Goal: Information Seeking & Learning: Check status

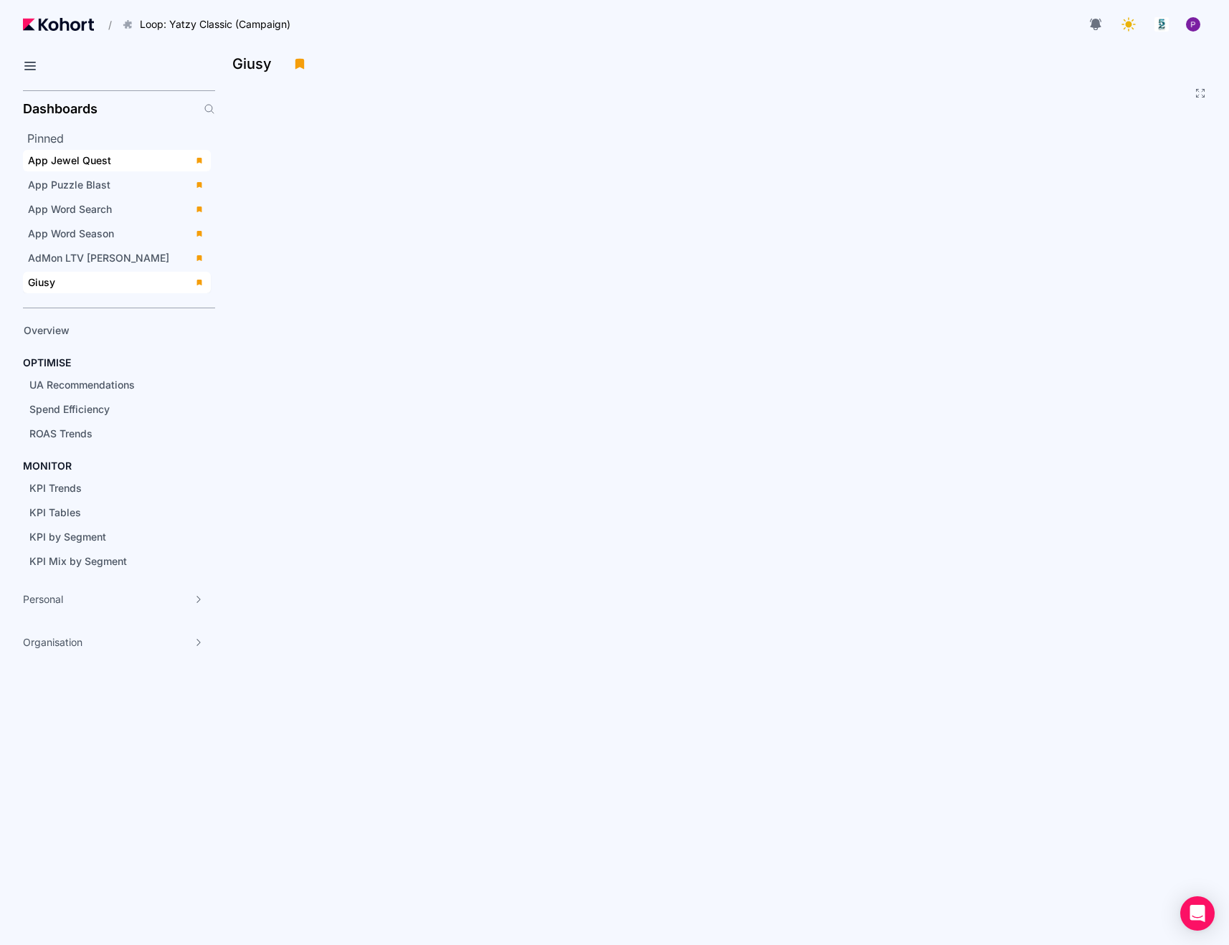
click at [82, 164] on span "App Jewel Quest" at bounding box center [69, 160] width 83 height 12
click at [1135, 22] on icon at bounding box center [1128, 24] width 20 height 20
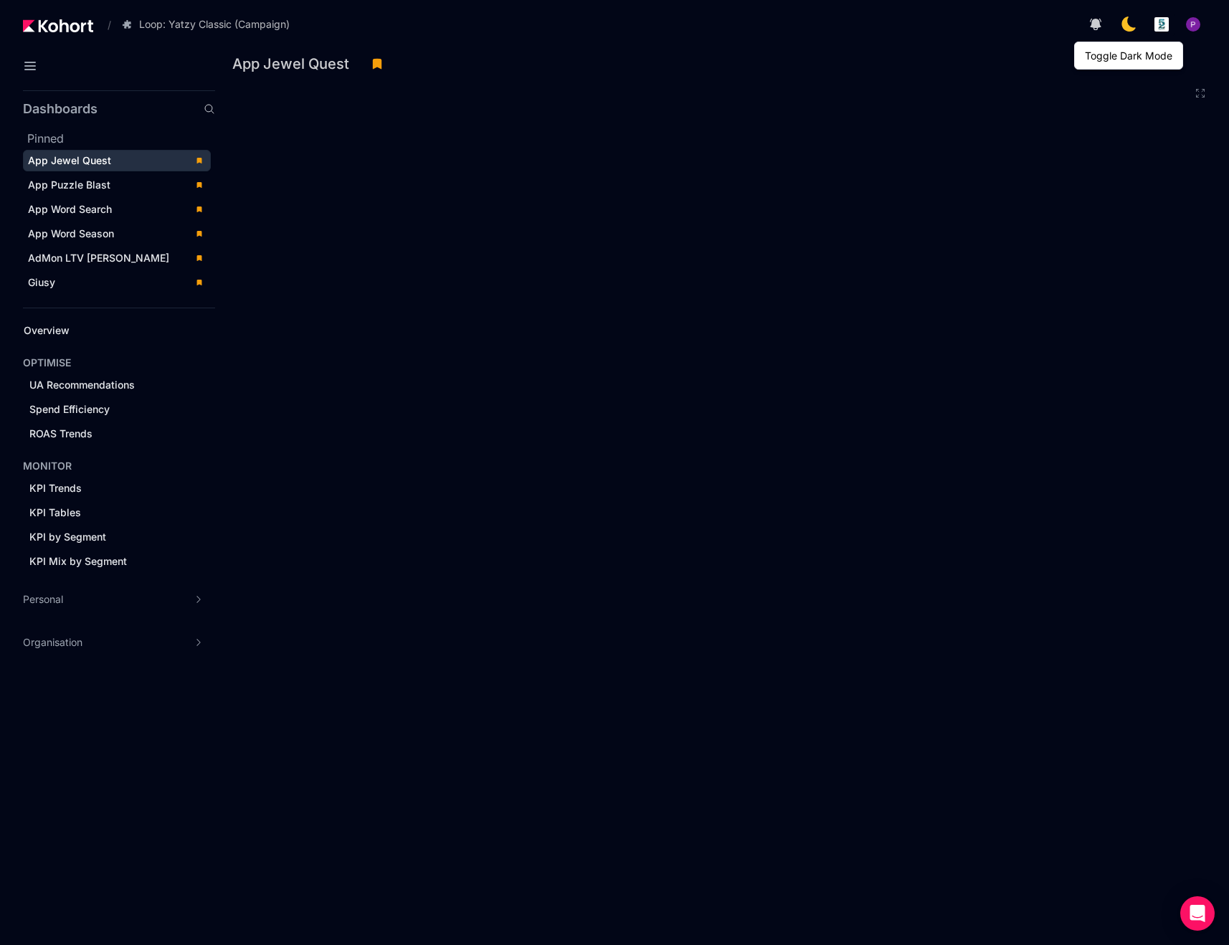
click at [1132, 29] on icon at bounding box center [1128, 24] width 17 height 17
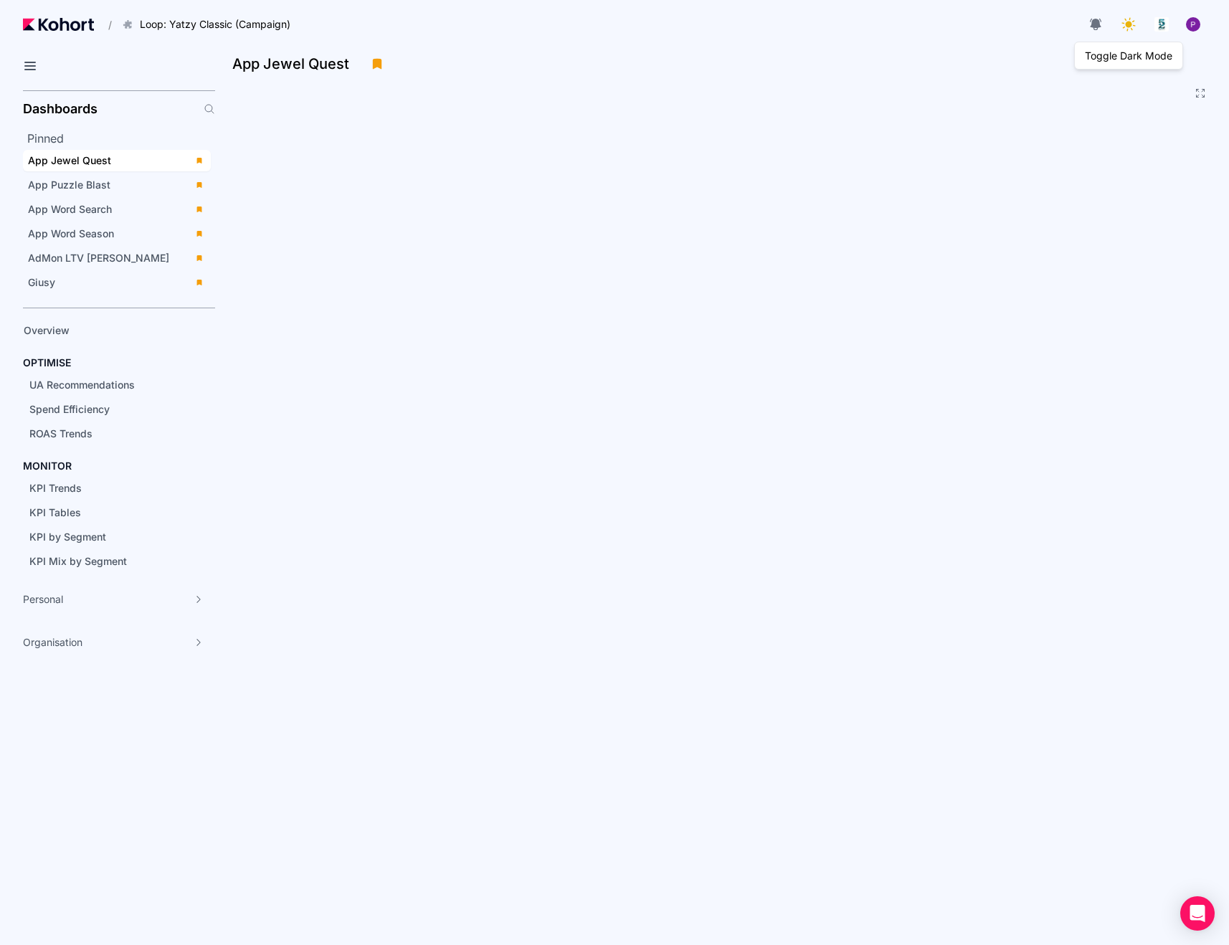
click at [1131, 31] on icon at bounding box center [1128, 24] width 20 height 20
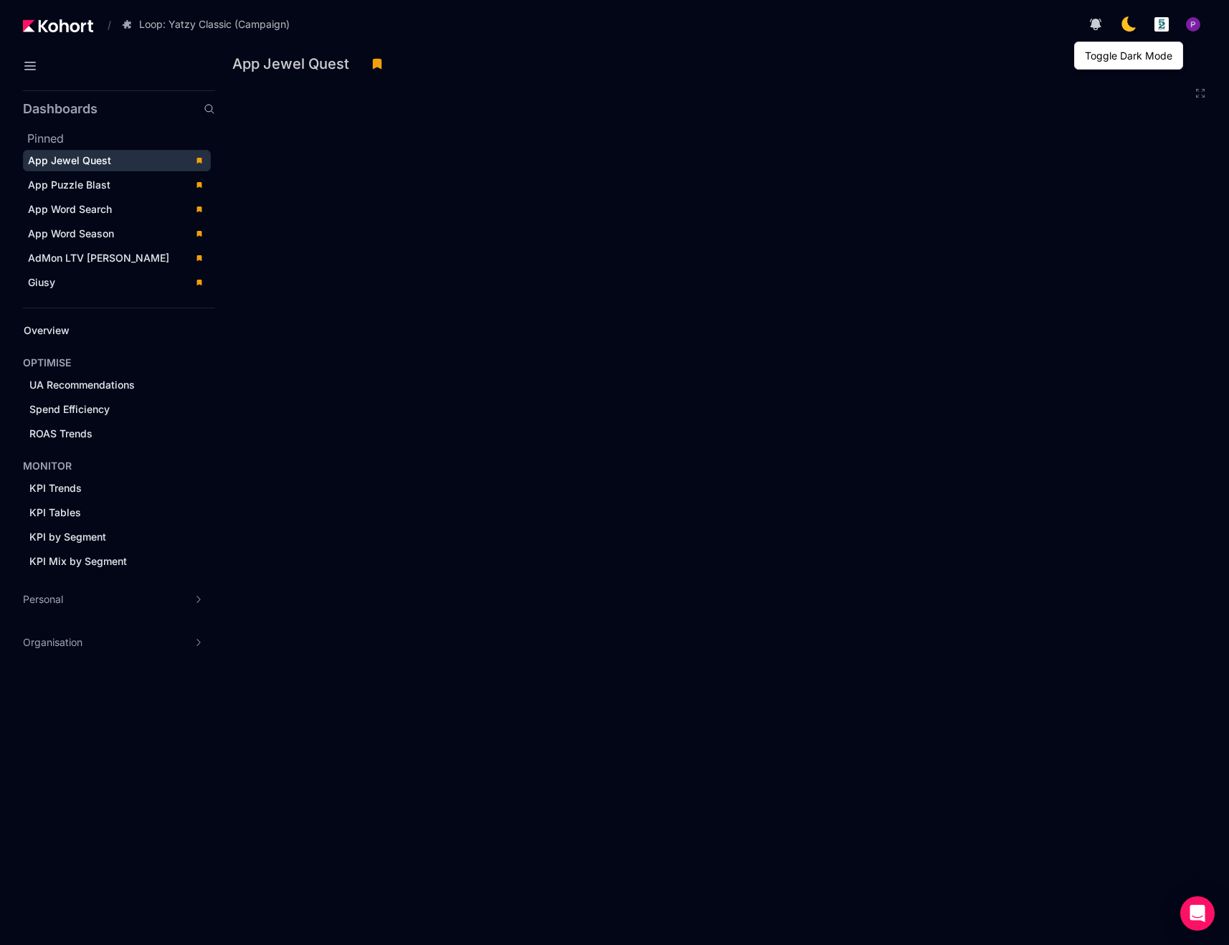
click at [1131, 31] on icon at bounding box center [1128, 24] width 20 height 20
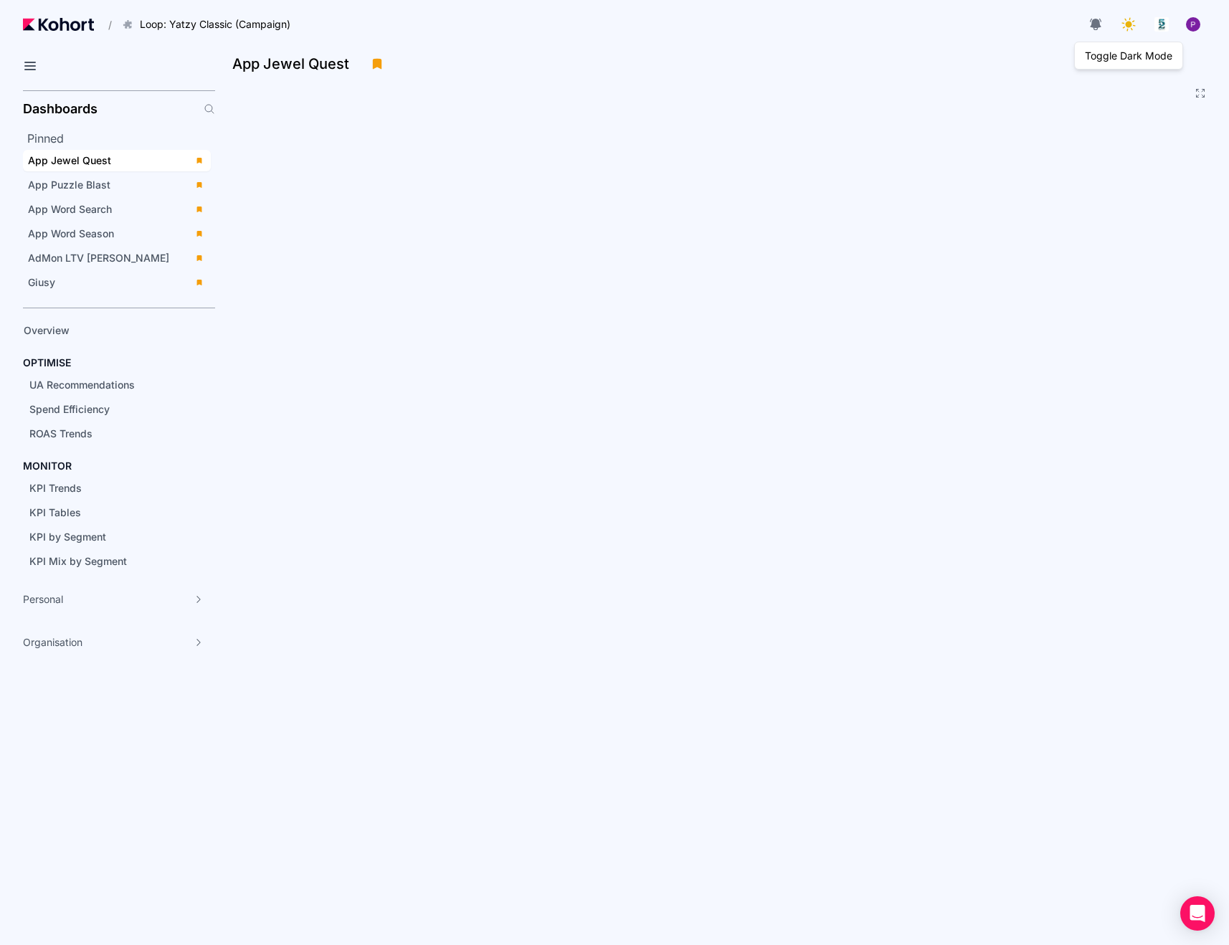
click at [1131, 31] on icon at bounding box center [1128, 24] width 20 height 20
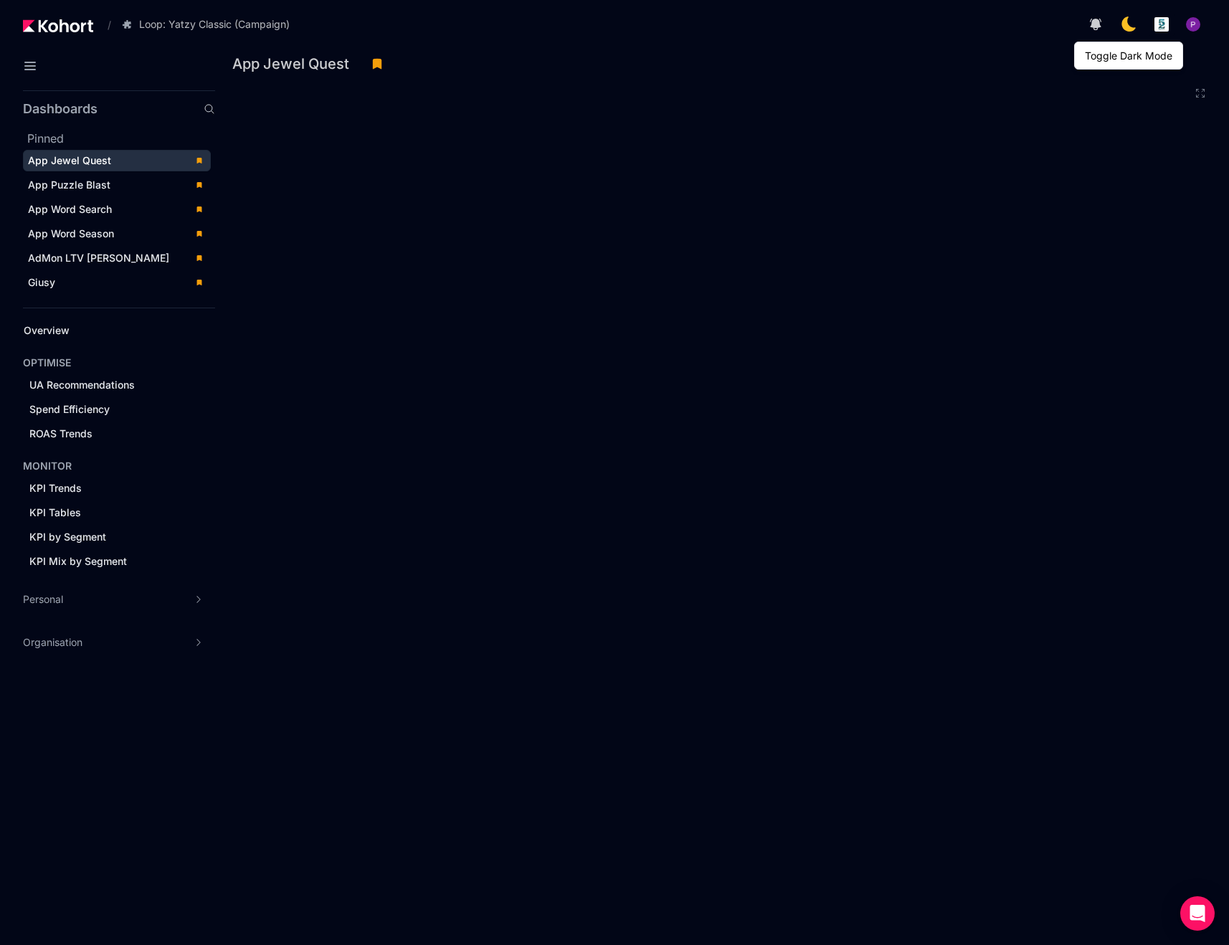
click at [1131, 31] on icon at bounding box center [1128, 24] width 20 height 20
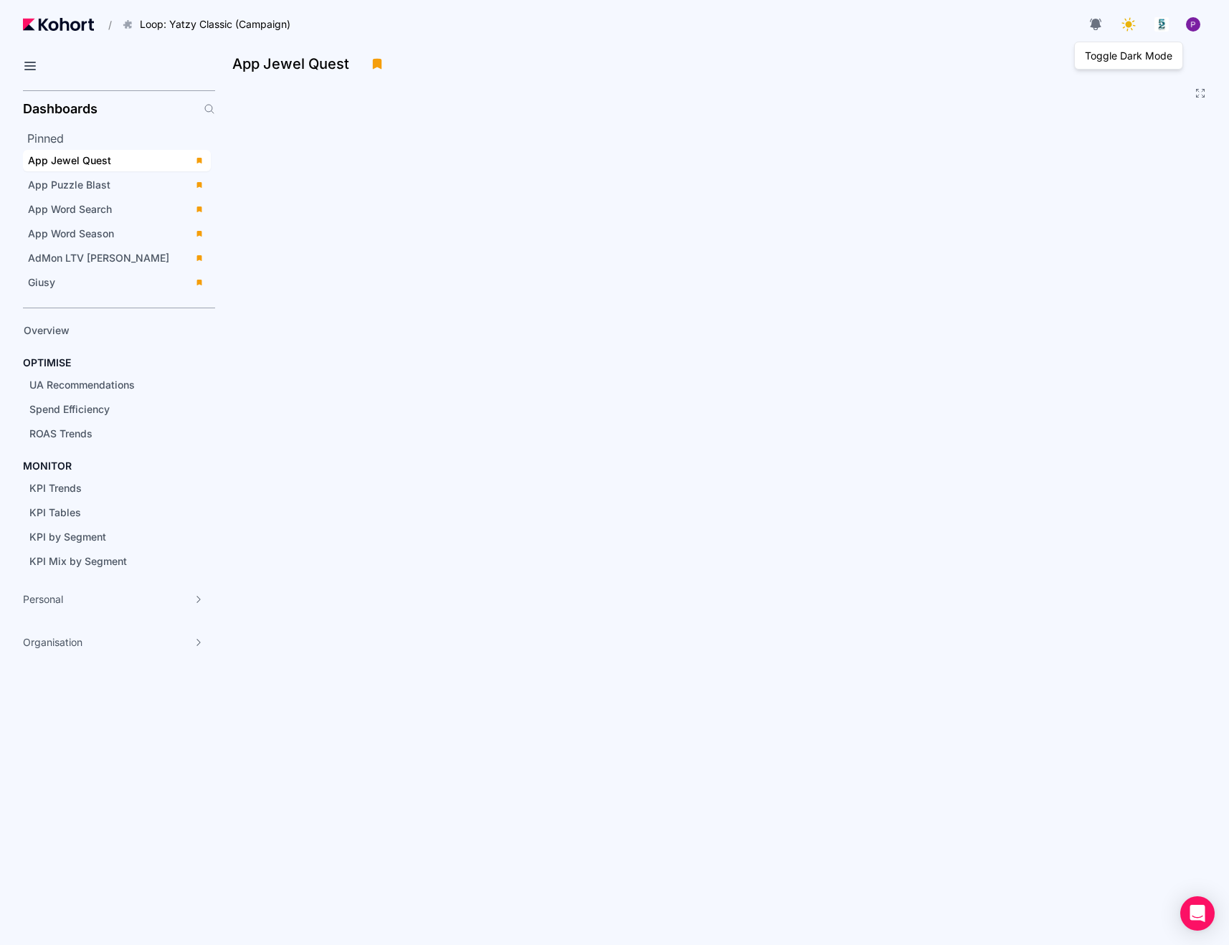
click at [1131, 31] on icon at bounding box center [1128, 24] width 20 height 20
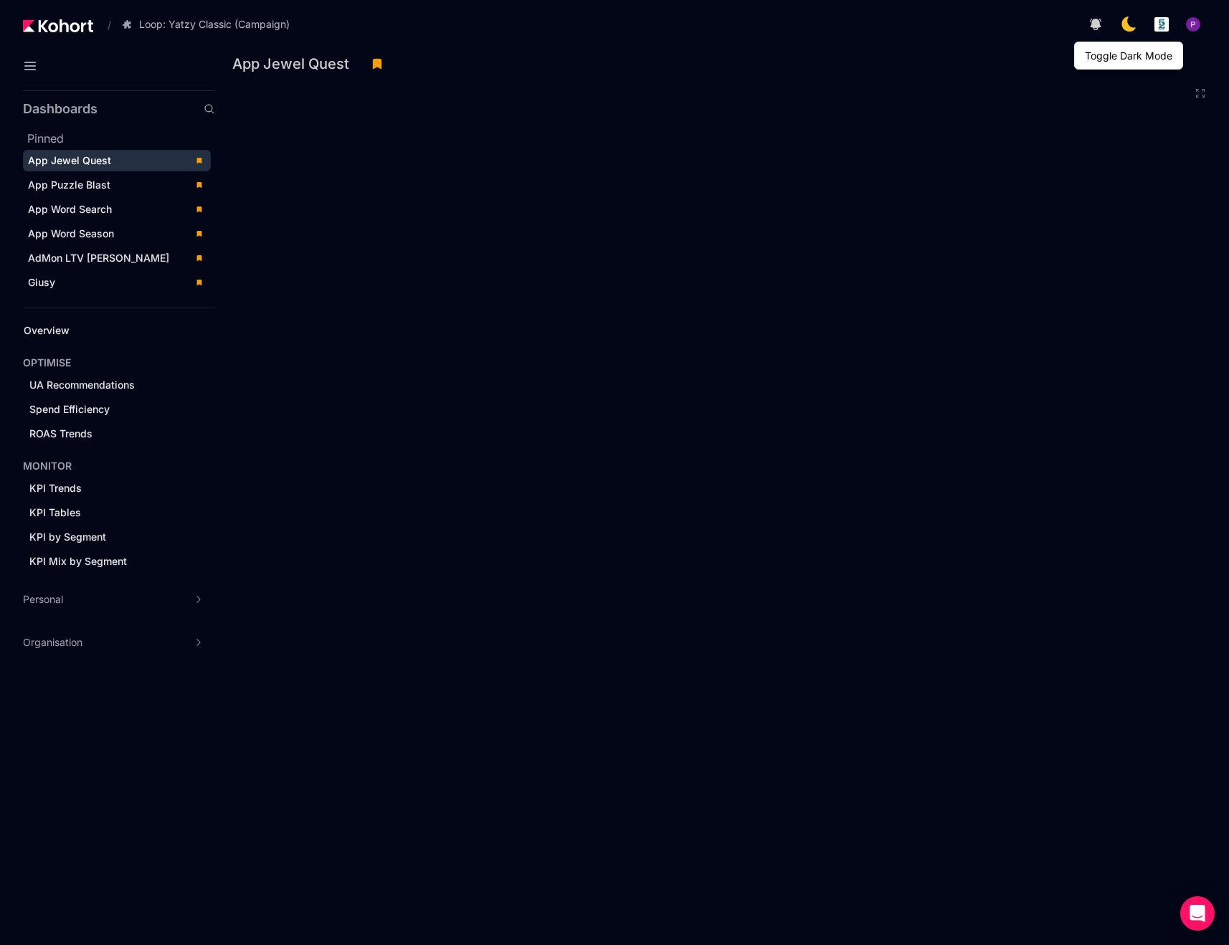
click at [1131, 31] on icon at bounding box center [1128, 24] width 20 height 20
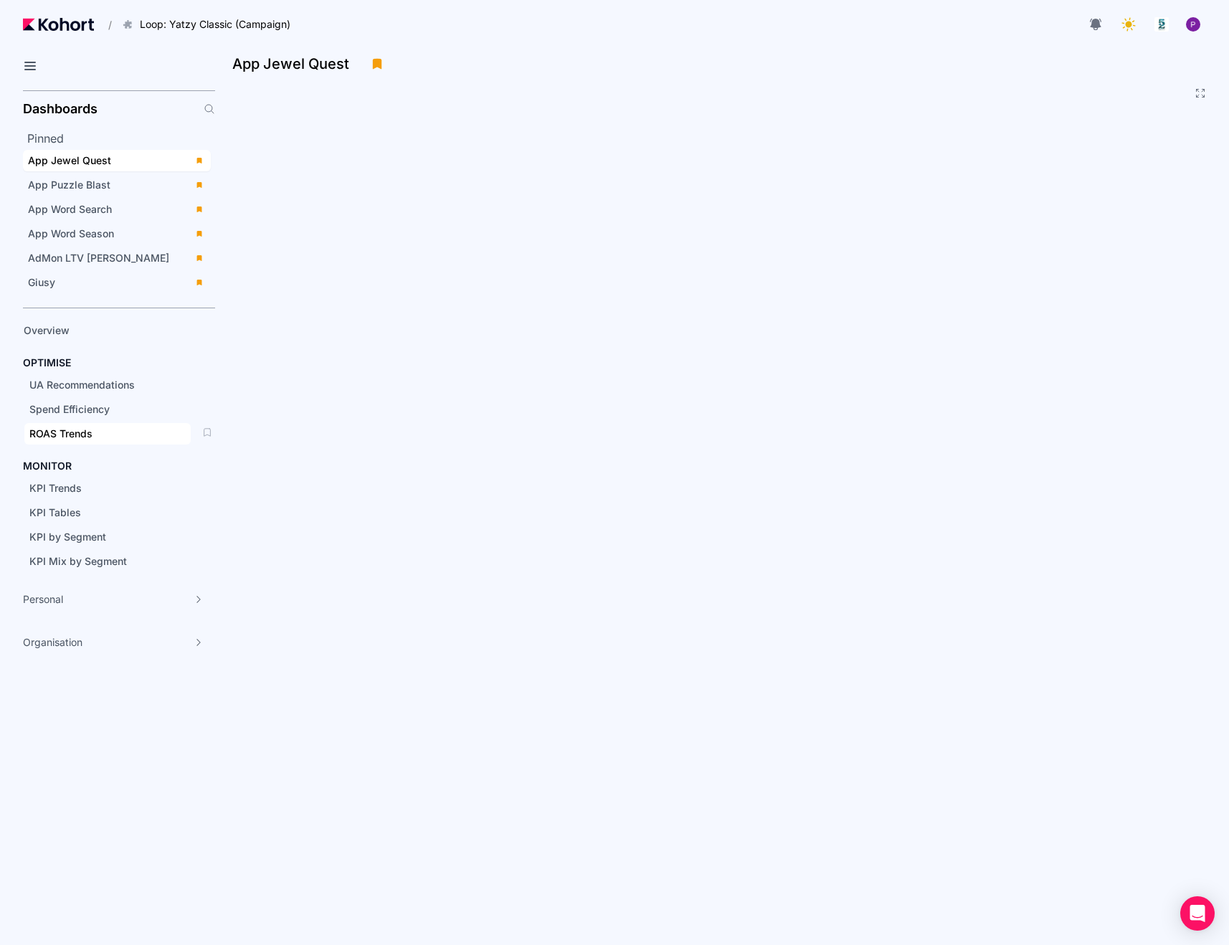
click at [78, 436] on span "ROAS Trends" at bounding box center [60, 433] width 63 height 12
click at [84, 485] on div "KPI Trends" at bounding box center [107, 488] width 156 height 14
click at [85, 388] on span "UA Recommendations" at bounding box center [81, 384] width 105 height 12
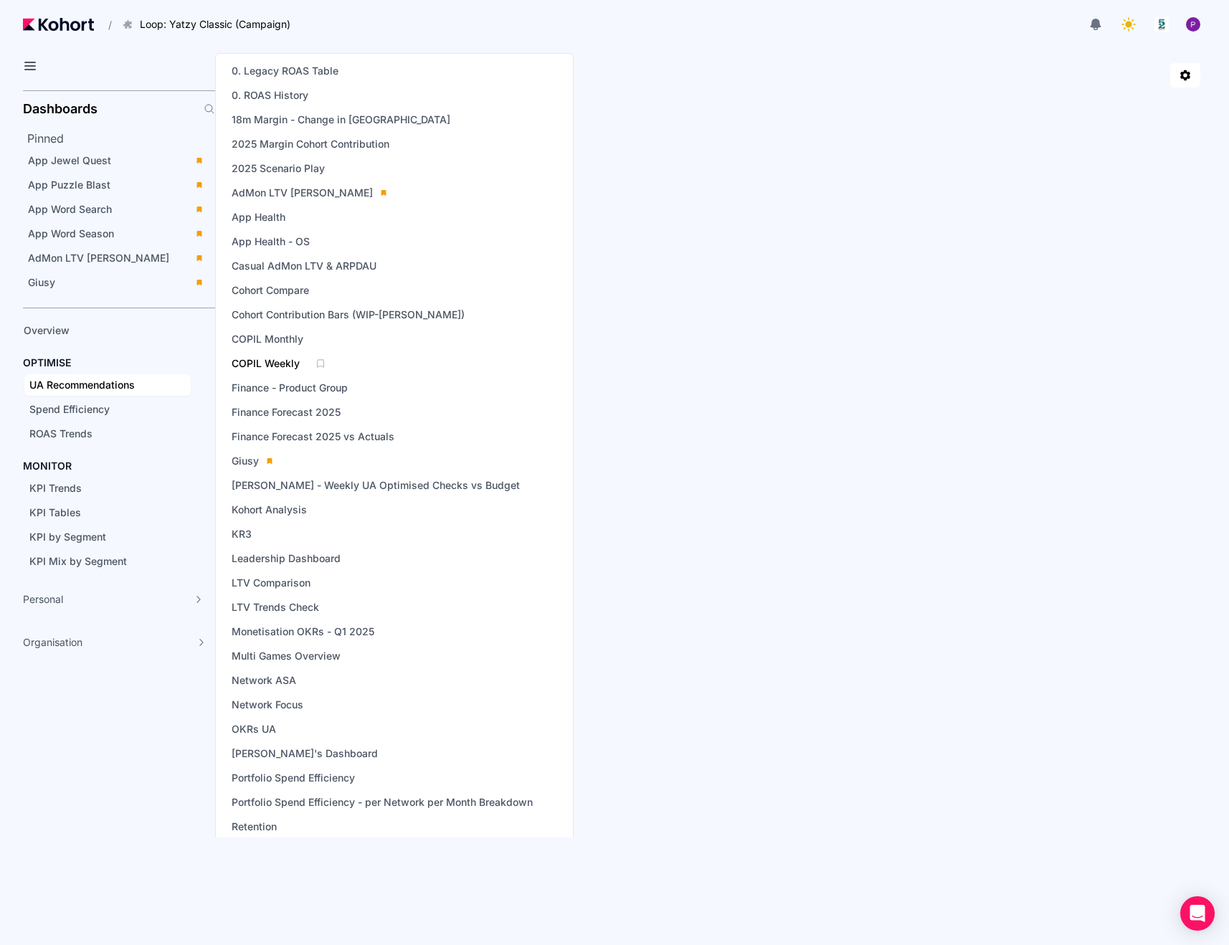
click at [278, 366] on span "COPIL Weekly" at bounding box center [266, 363] width 68 height 14
